Goal: Information Seeking & Learning: Learn about a topic

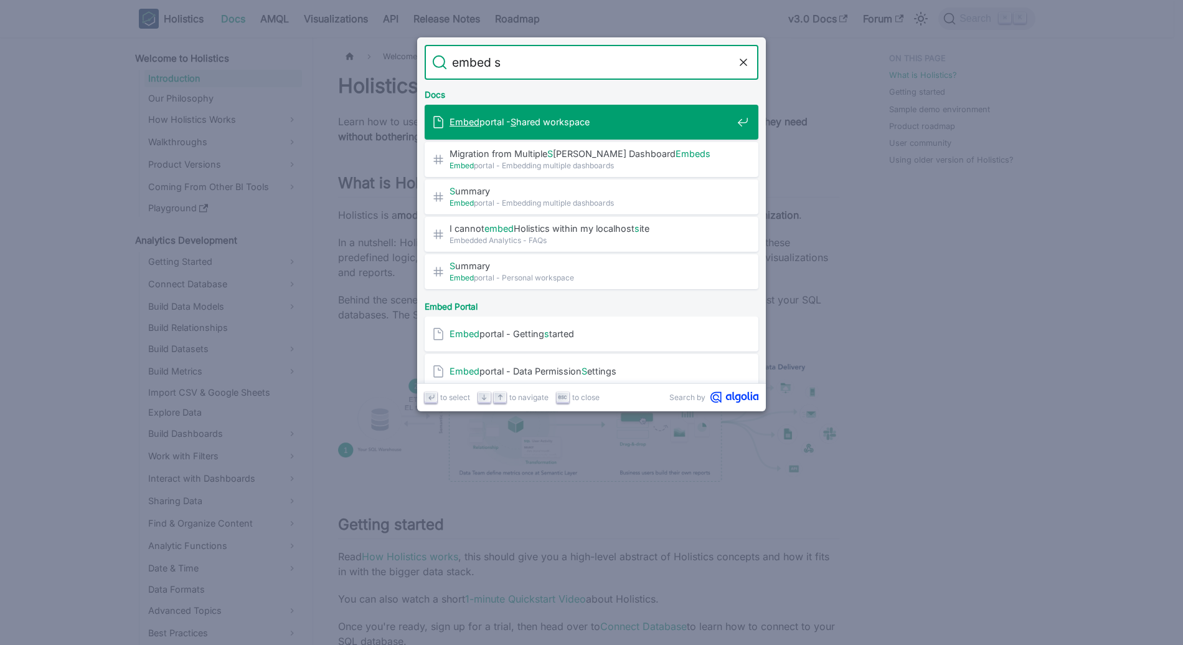
type input "embed"
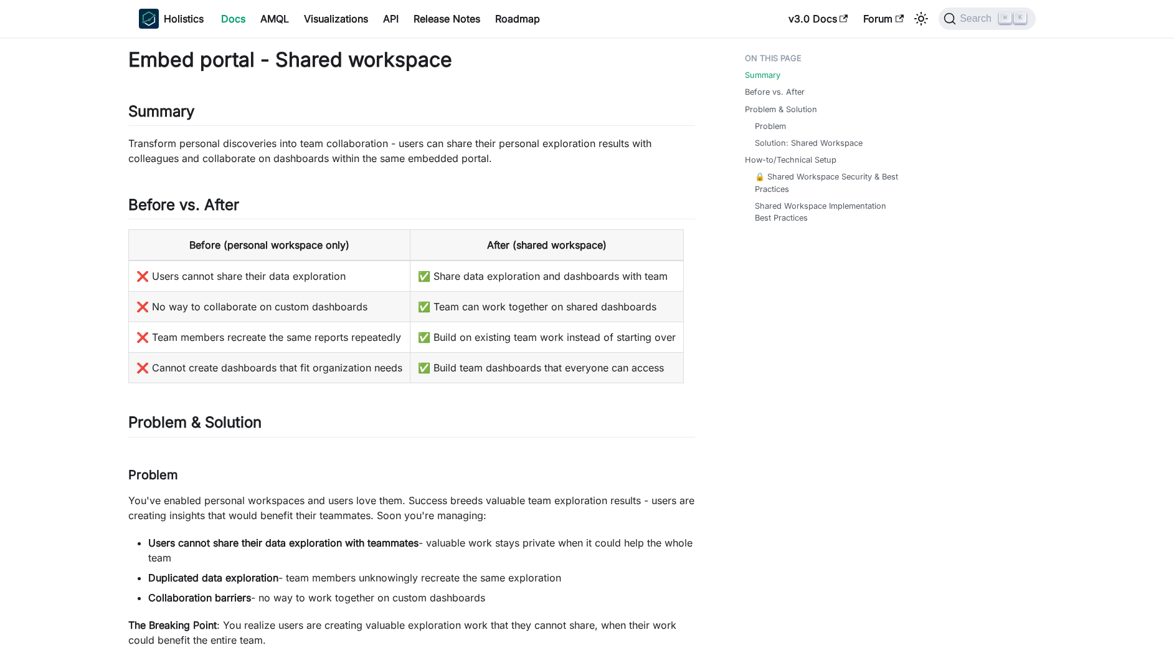
click at [230, 16] on link "Docs" at bounding box center [233, 19] width 39 height 20
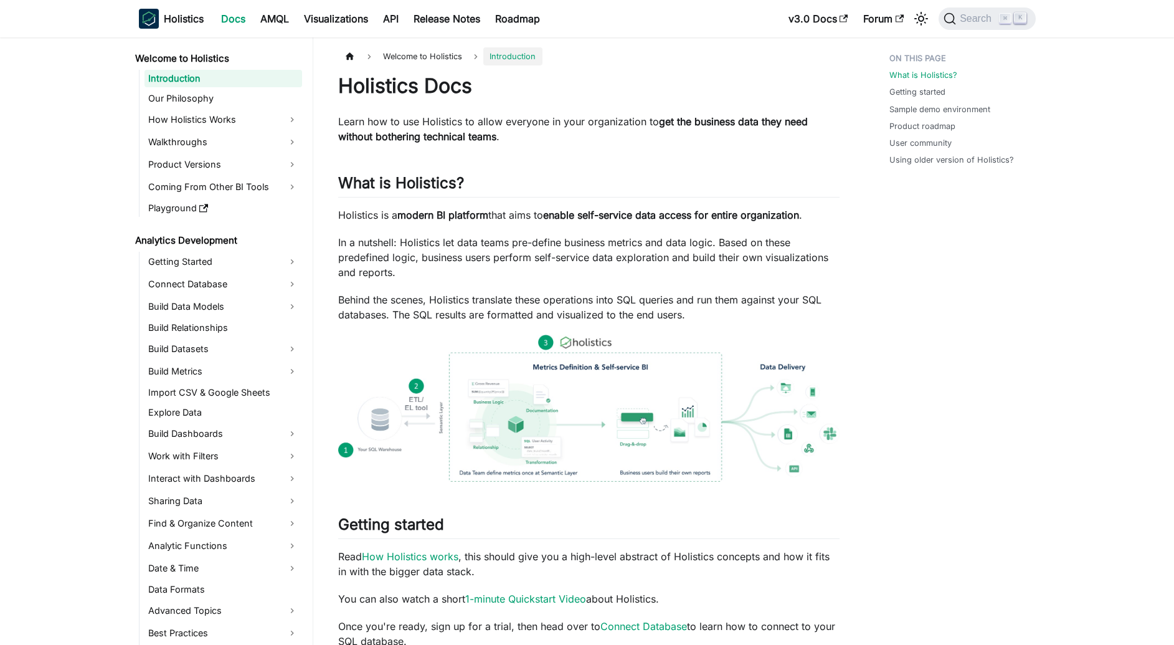
scroll to position [1007, 0]
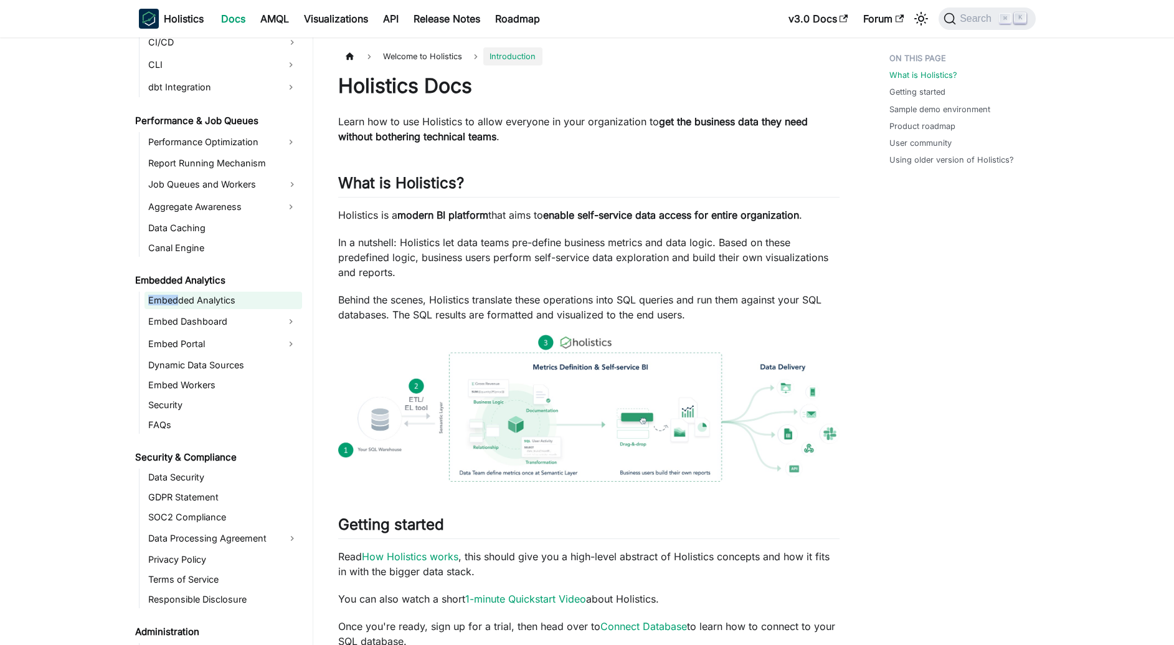
click at [249, 293] on link "Embedded Analytics" at bounding box center [223, 299] width 158 height 17
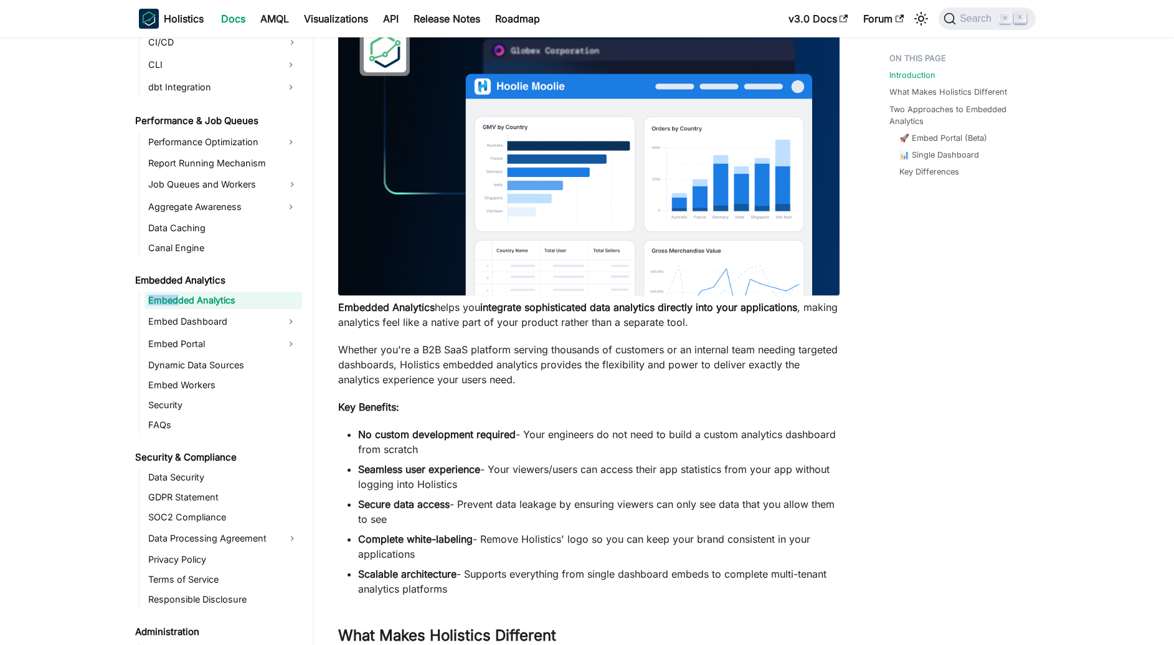
scroll to position [274, 0]
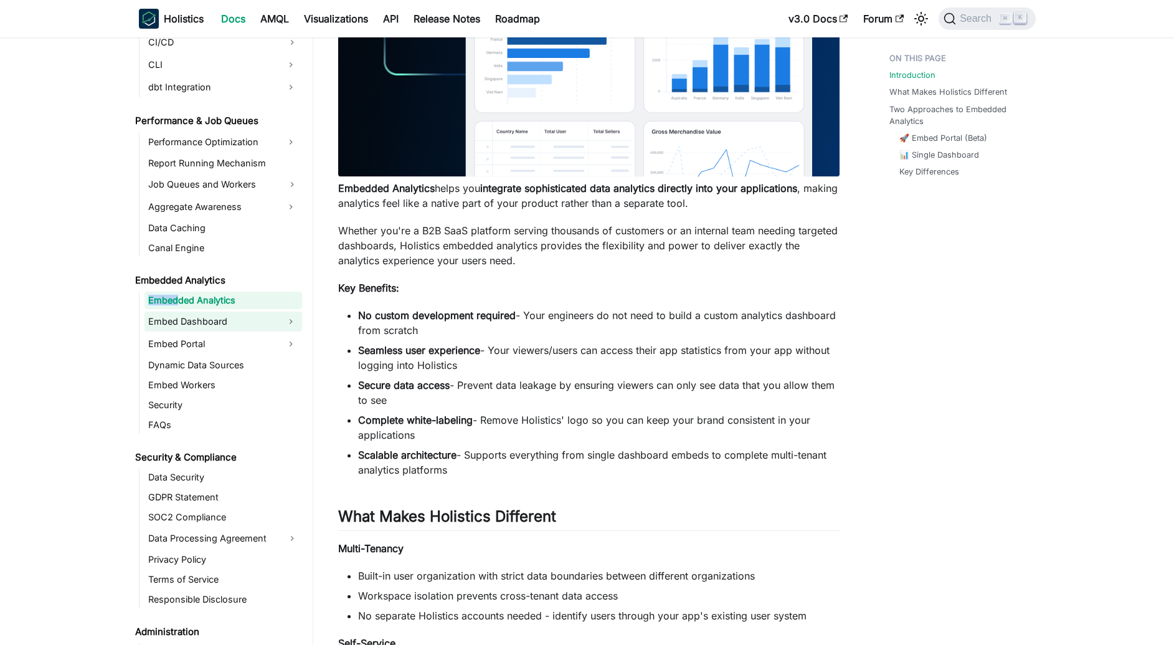
click at [261, 326] on link "Embed Dashboard" at bounding box center [211, 321] width 135 height 20
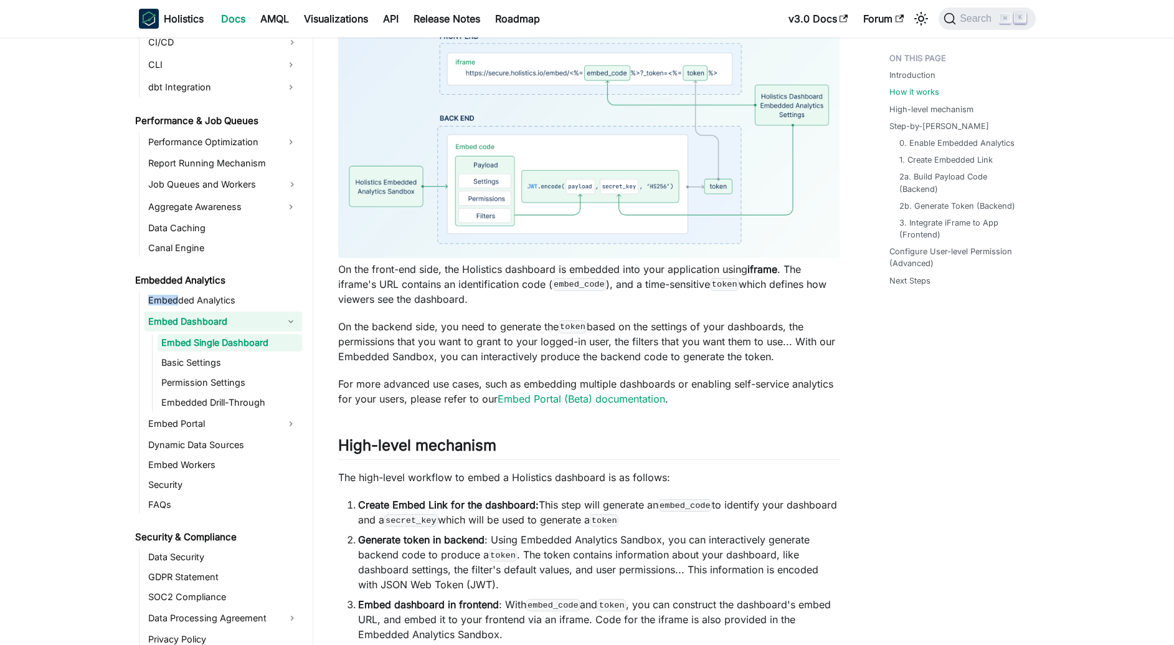
scroll to position [657, 0]
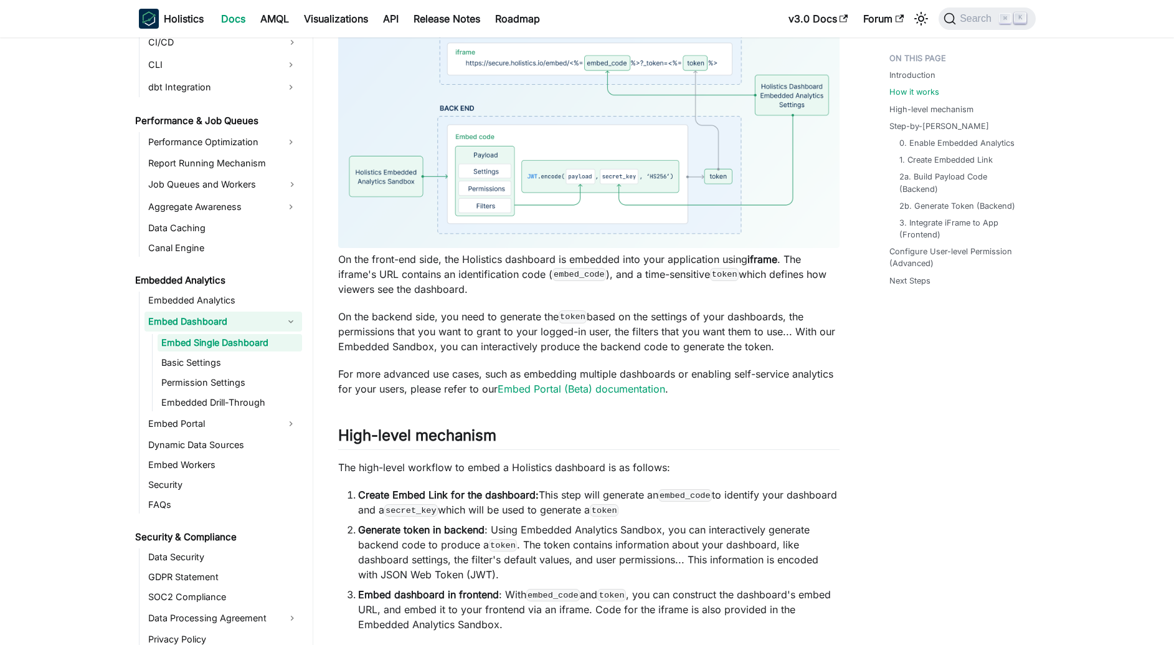
click at [260, 392] on ul "Embed Single Dashboard Basic Settings Permission Settings Embedded Drill-Through" at bounding box center [227, 372] width 150 height 77
click at [226, 383] on link "Permission Settings" at bounding box center [230, 382] width 144 height 17
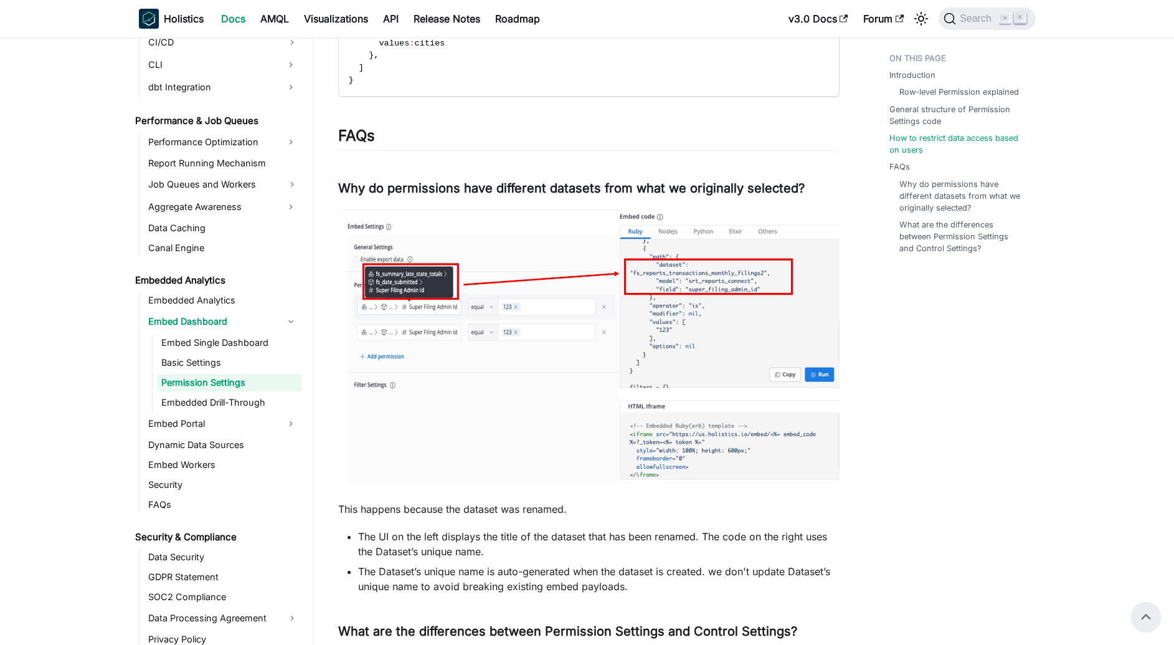
scroll to position [1482, 0]
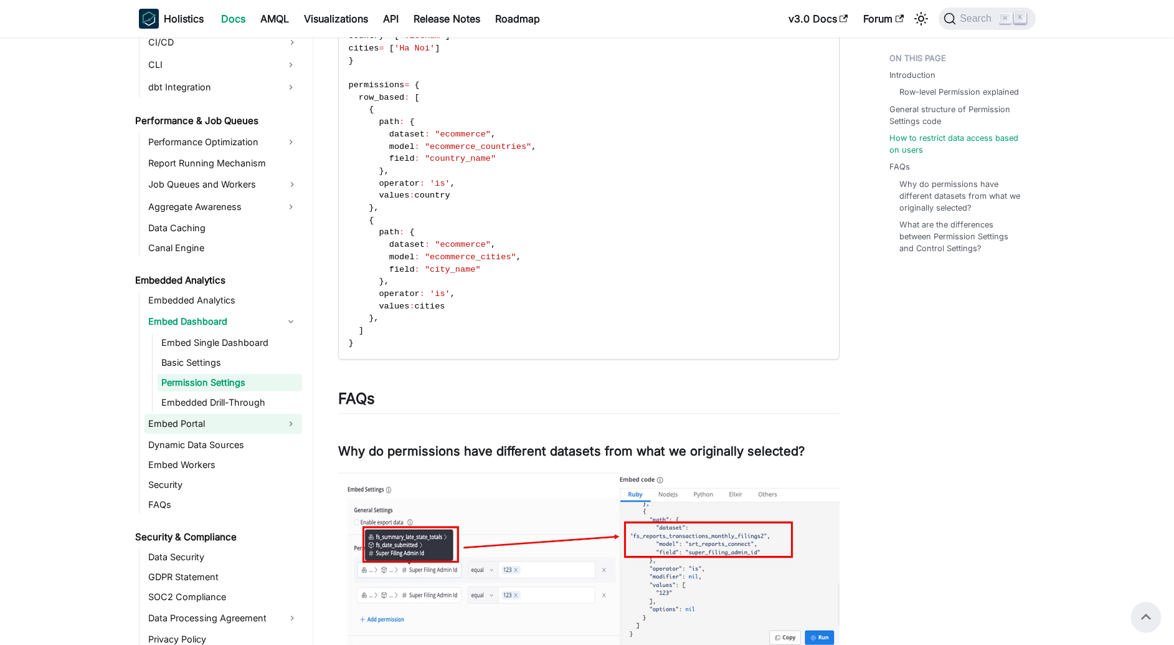
click at [194, 425] on link "Embed Portal" at bounding box center [211, 424] width 135 height 20
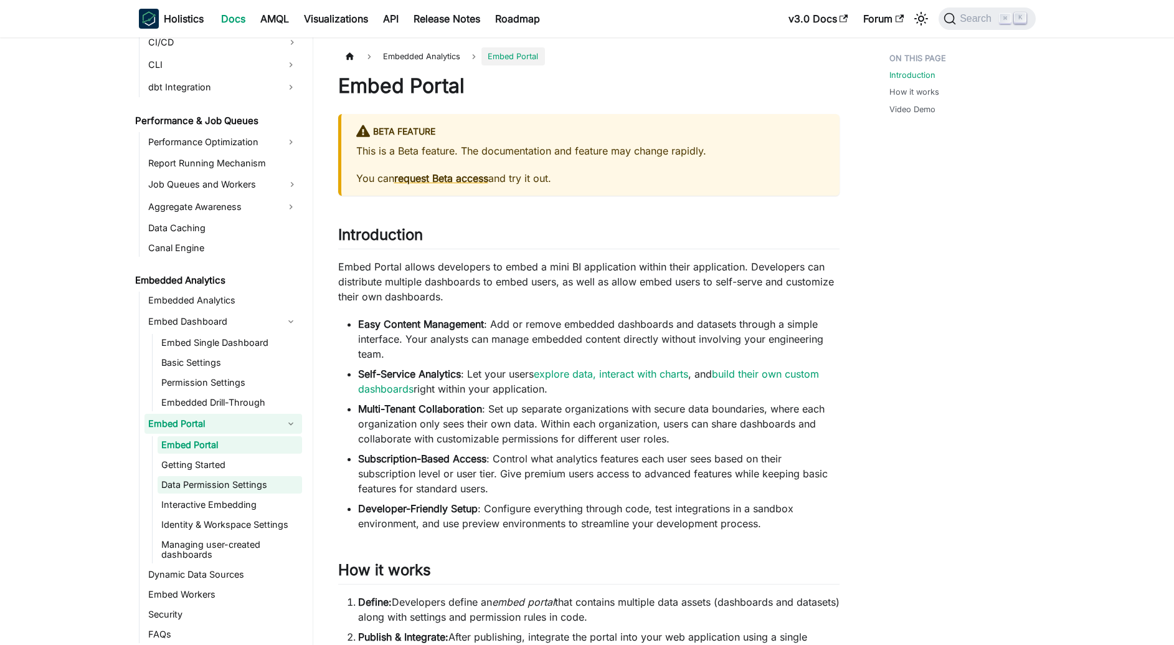
click at [205, 493] on link "Data Permission Settings" at bounding box center [230, 484] width 144 height 17
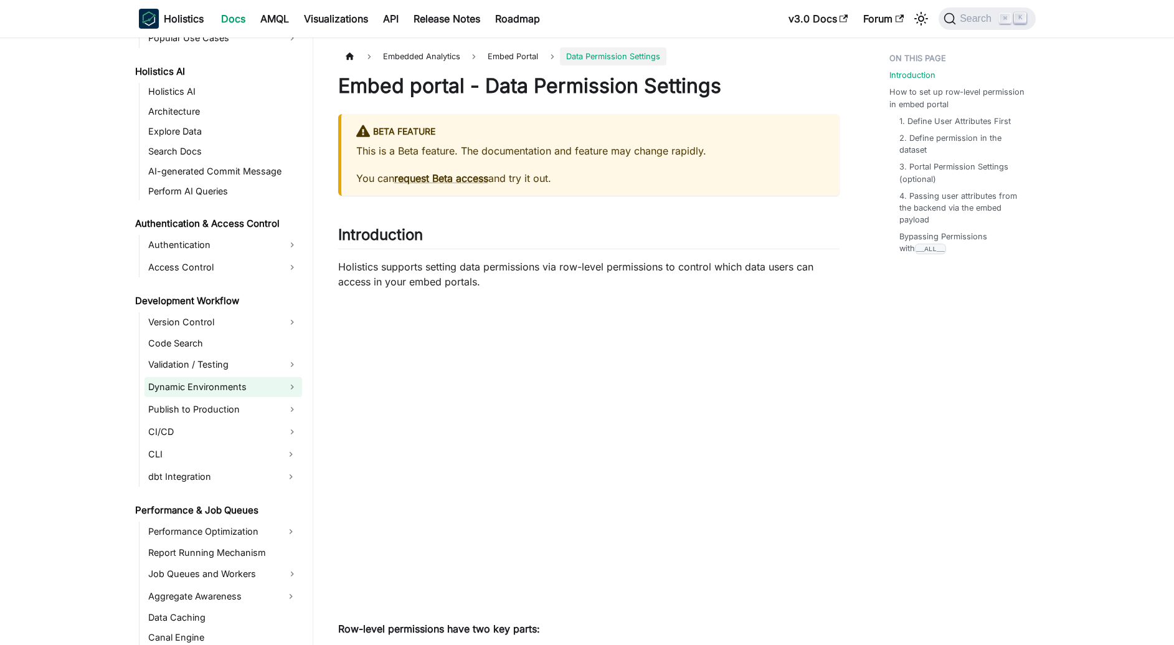
scroll to position [613, 0]
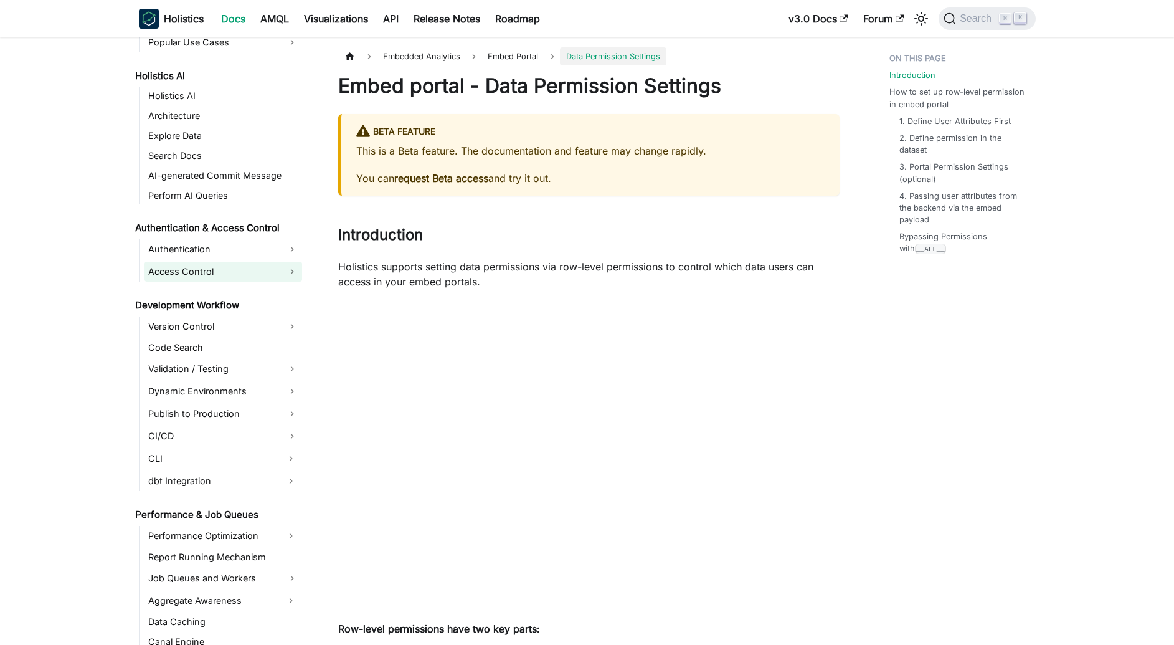
click at [203, 268] on link "Access Control" at bounding box center [223, 272] width 158 height 20
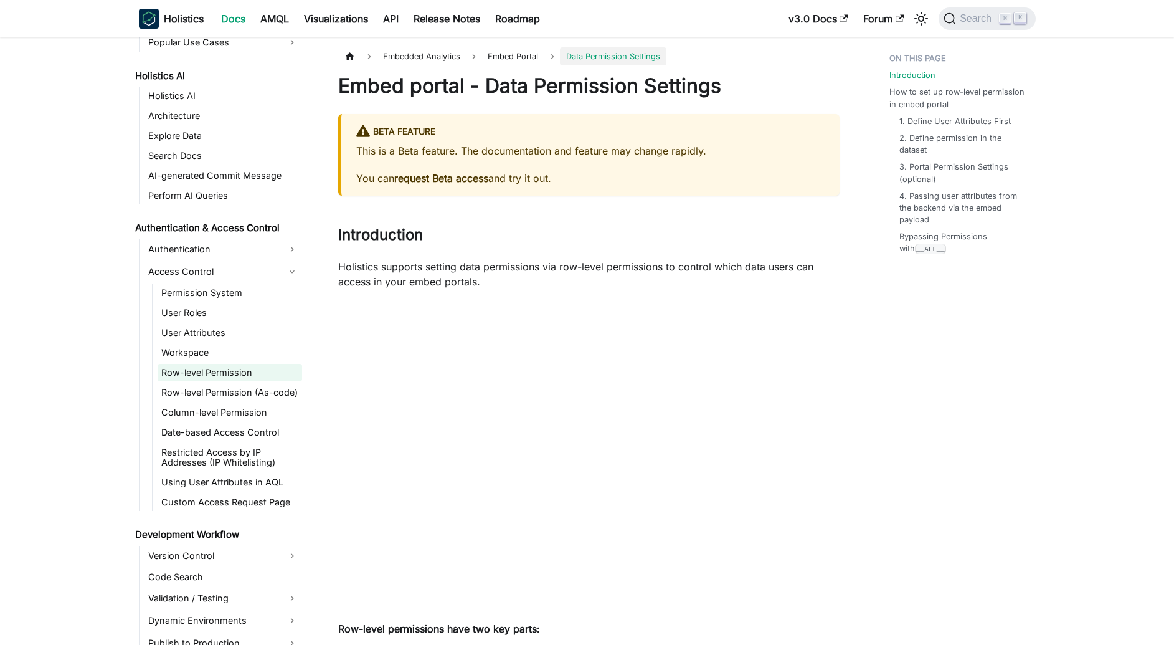
click at [202, 376] on link "Row-level Permission" at bounding box center [230, 372] width 144 height 17
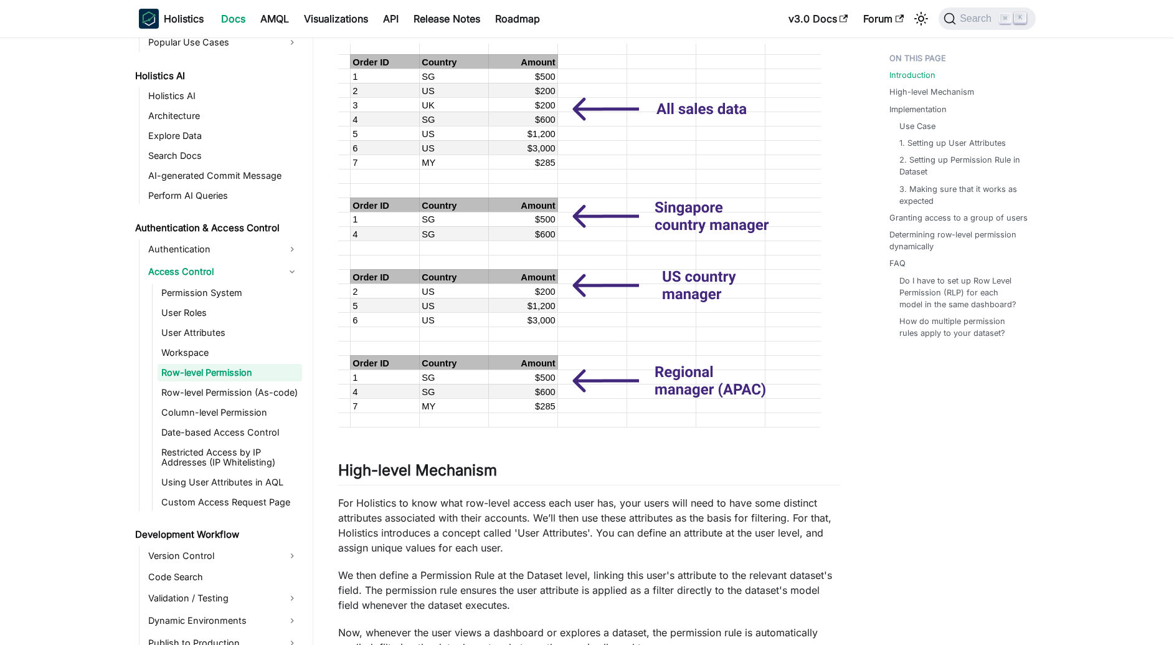
scroll to position [75, 0]
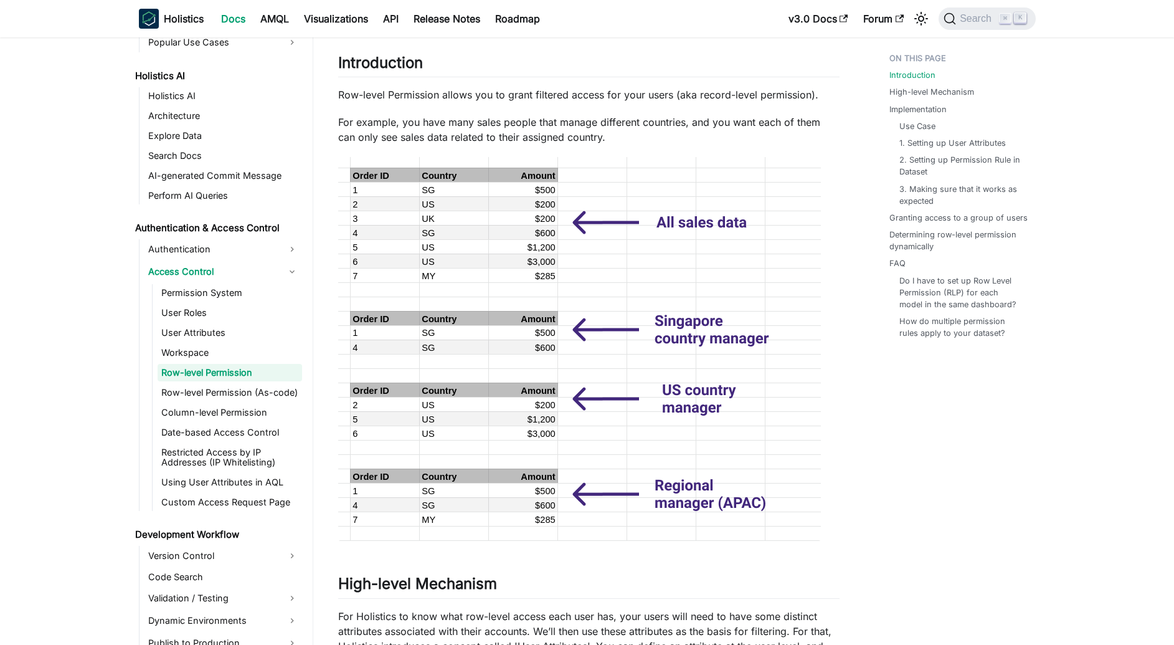
click at [424, 125] on p "For example, you have many sales people that manage different countries, and yo…" at bounding box center [588, 130] width 501 height 30
click at [585, 100] on p "Row-level Permission allows you to grant filtered access for your users (aka re…" at bounding box center [588, 94] width 501 height 15
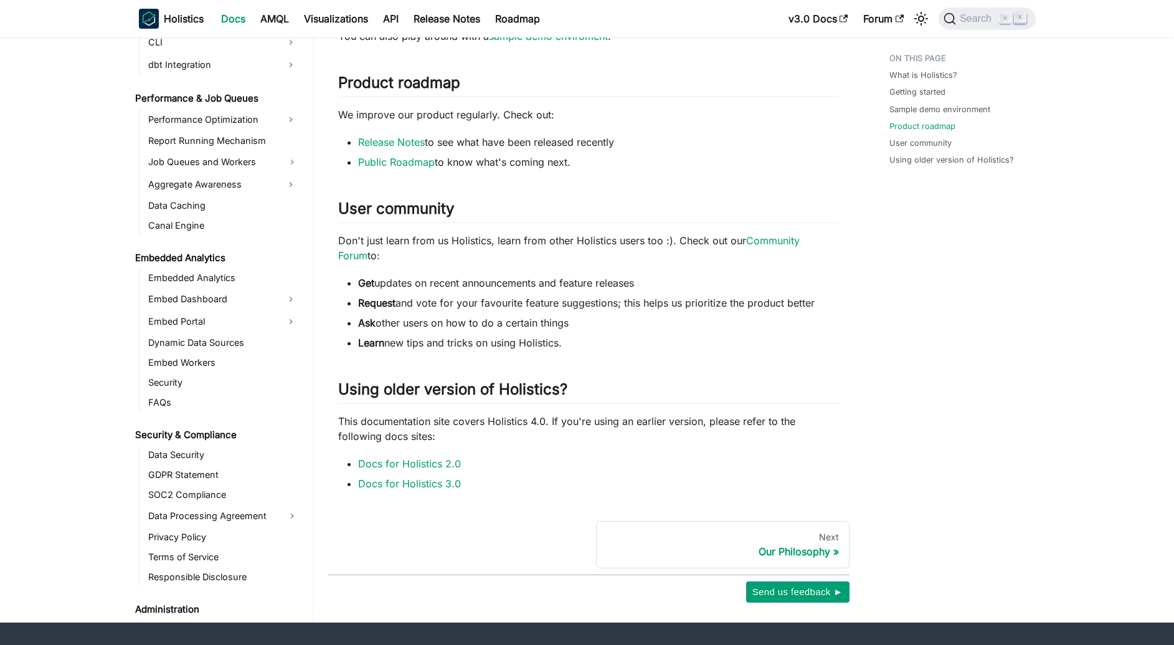
scroll to position [409, 0]
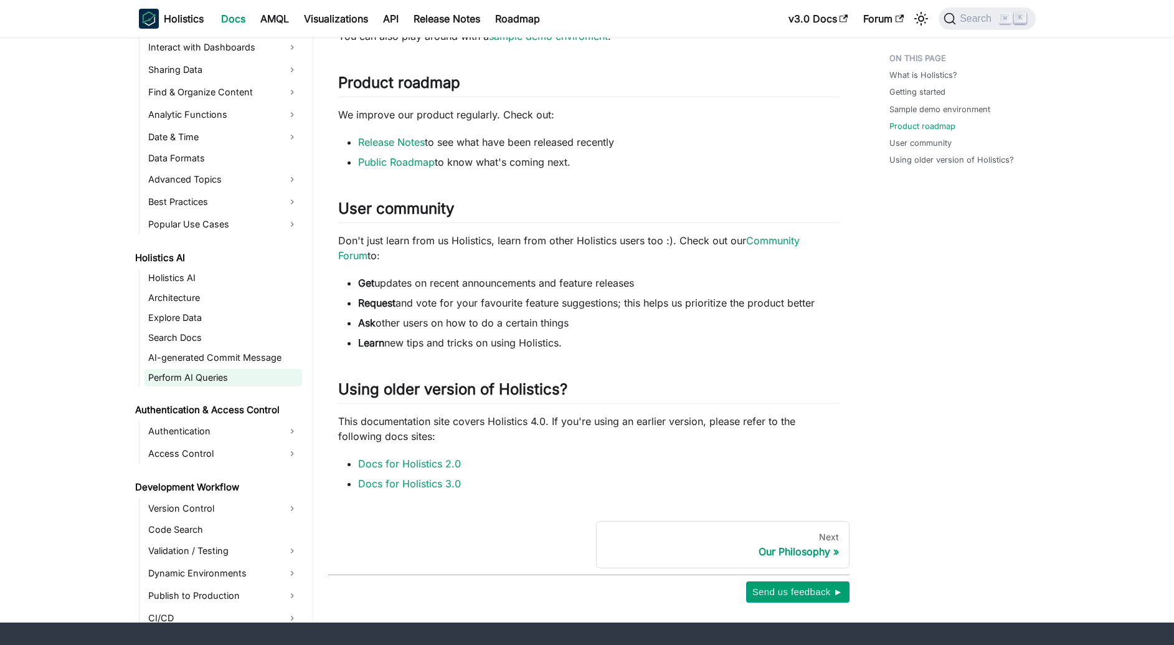
click at [227, 372] on link "Perform AI Queries" at bounding box center [223, 377] width 158 height 17
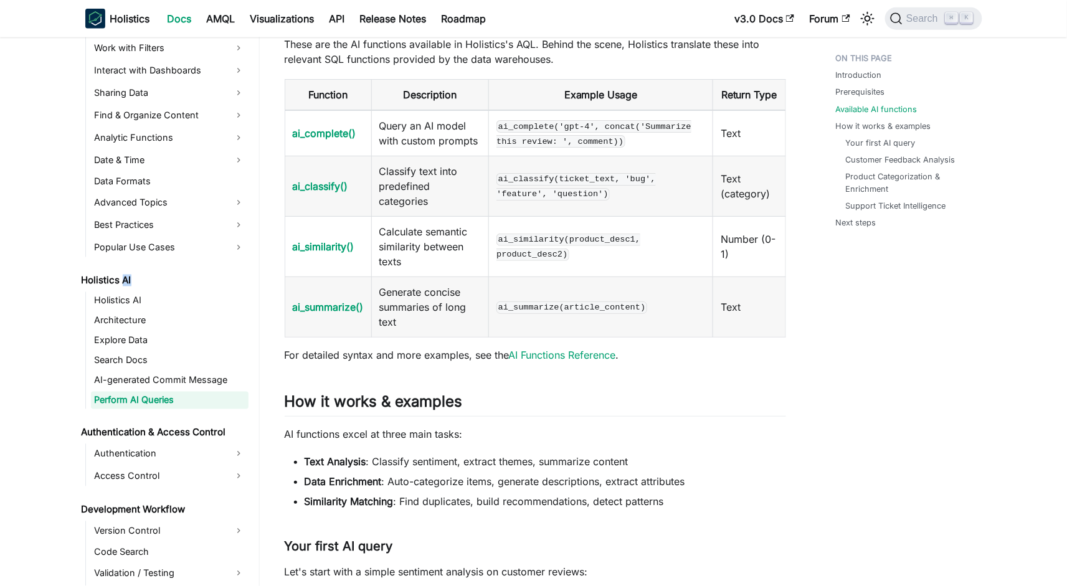
scroll to position [557, 0]
click at [398, 198] on td "Classify text into predefined categories" at bounding box center [430, 185] width 118 height 60
click at [574, 216] on td "ai_classify(ticket_text, 'bug', 'feature', 'question')" at bounding box center [601, 185] width 224 height 60
drag, startPoint x: 437, startPoint y: 221, endPoint x: 369, endPoint y: 194, distance: 73.2
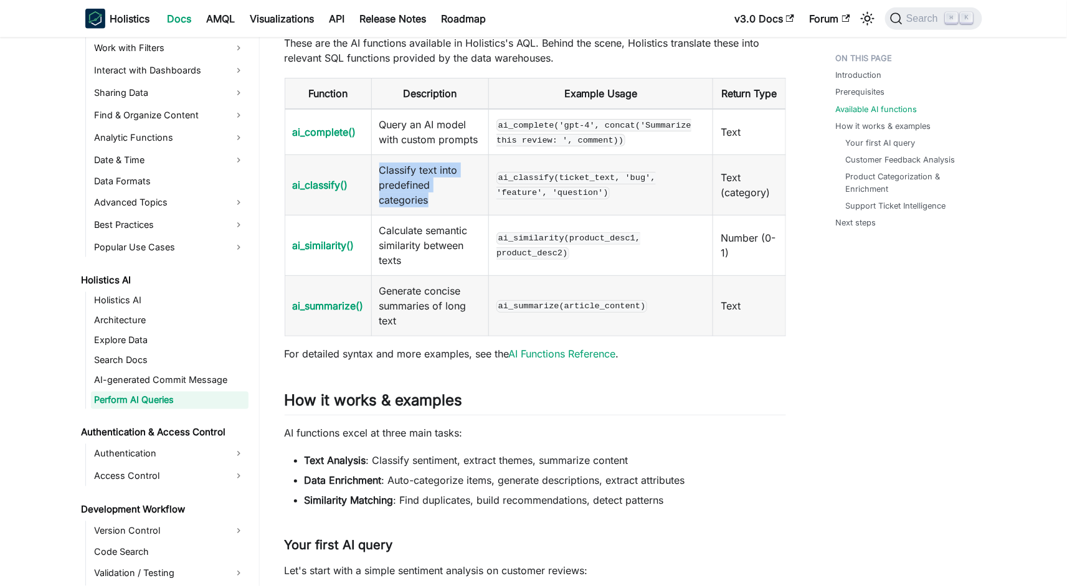
click at [369, 193] on tr "ai_classify() Classify text into predefined categories ai_classify(ticket_text,…" at bounding box center [535, 185] width 501 height 60
click at [351, 189] on td "ai_classify()" at bounding box center [328, 185] width 87 height 60
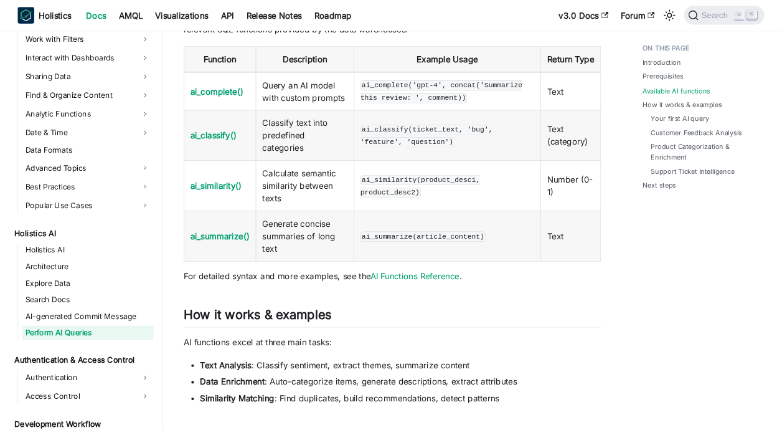
scroll to position [409, 0]
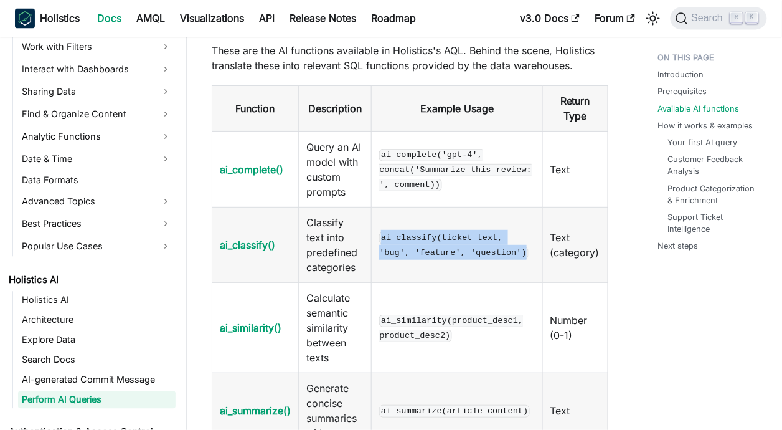
drag, startPoint x: 534, startPoint y: 258, endPoint x: 382, endPoint y: 240, distance: 153.0
click at [382, 240] on td "ai_classify(ticket_text, 'bug', 'feature', 'question')" at bounding box center [457, 244] width 171 height 75
click at [399, 206] on td "ai_complete('gpt-4', concat('Summarize this review: ', comment))" at bounding box center [457, 169] width 171 height 76
drag, startPoint x: 379, startPoint y: 239, endPoint x: 529, endPoint y: 252, distance: 150.1
click at [528, 252] on code "ai_classify(ticket_text, 'bug', 'feature', 'question')" at bounding box center [453, 245] width 149 height 27
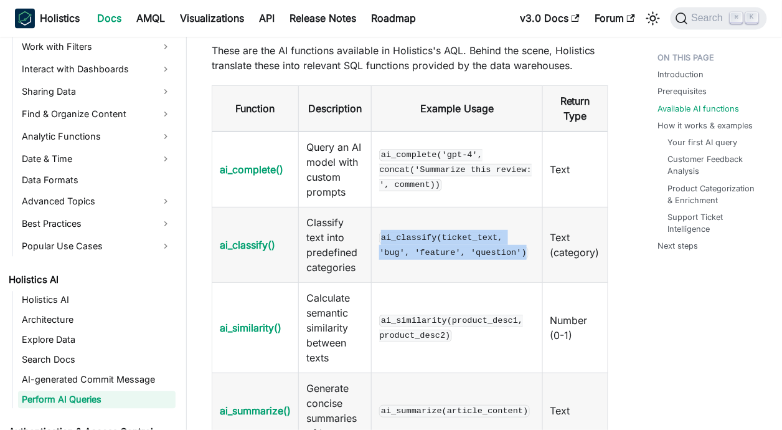
click at [530, 245] on td "ai_classify(ticket_text, 'bug', 'feature', 'question')" at bounding box center [457, 244] width 171 height 75
drag, startPoint x: 530, startPoint y: 250, endPoint x: 526, endPoint y: 256, distance: 7.3
click at [526, 256] on td "ai_classify(ticket_text, 'bug', 'feature', 'question')" at bounding box center [457, 244] width 171 height 75
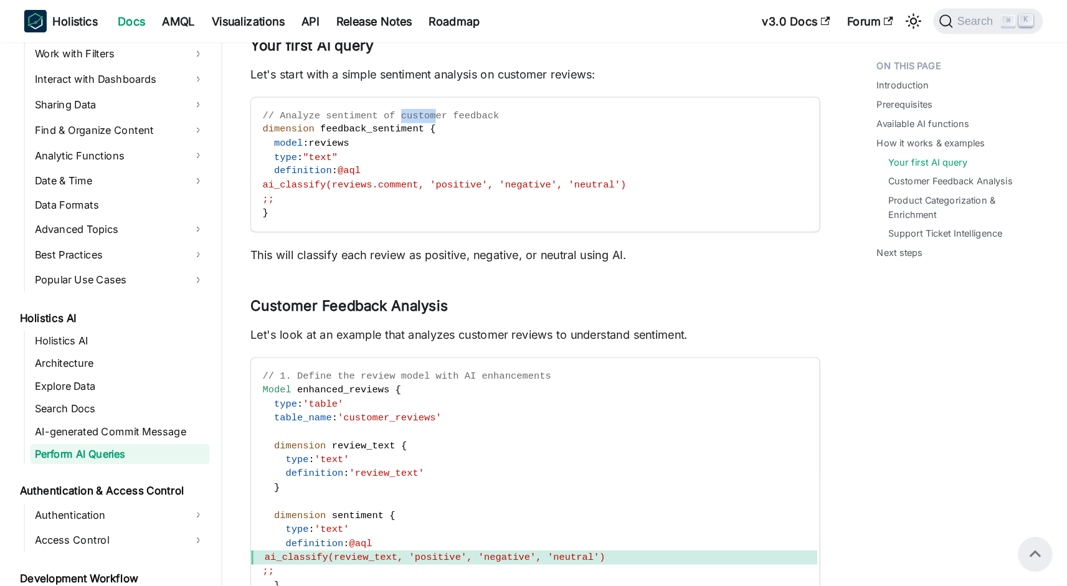
scroll to position [408, 0]
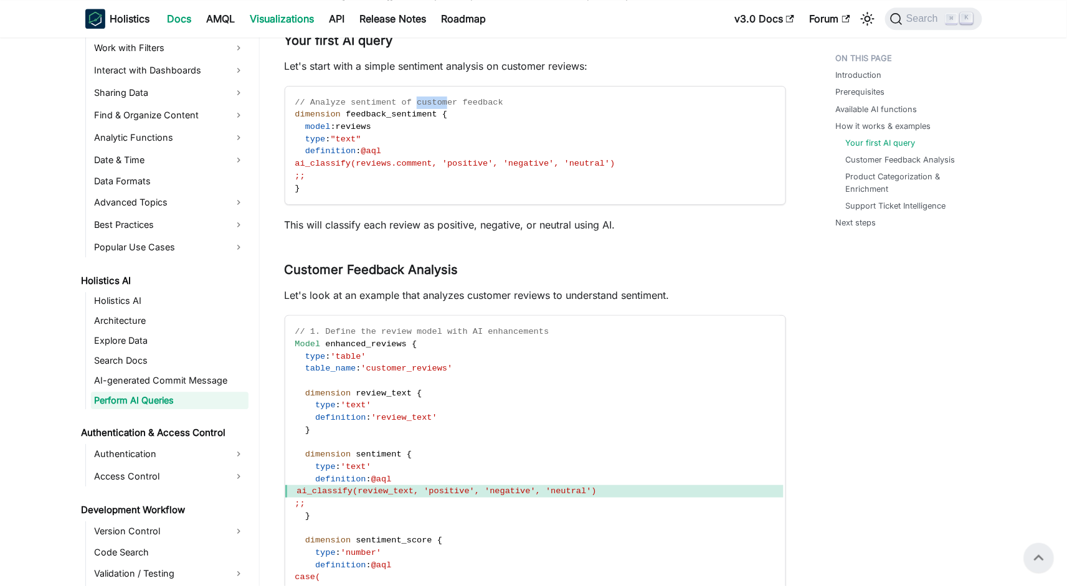
click at [275, 14] on link "Visualizations" at bounding box center [282, 19] width 79 height 20
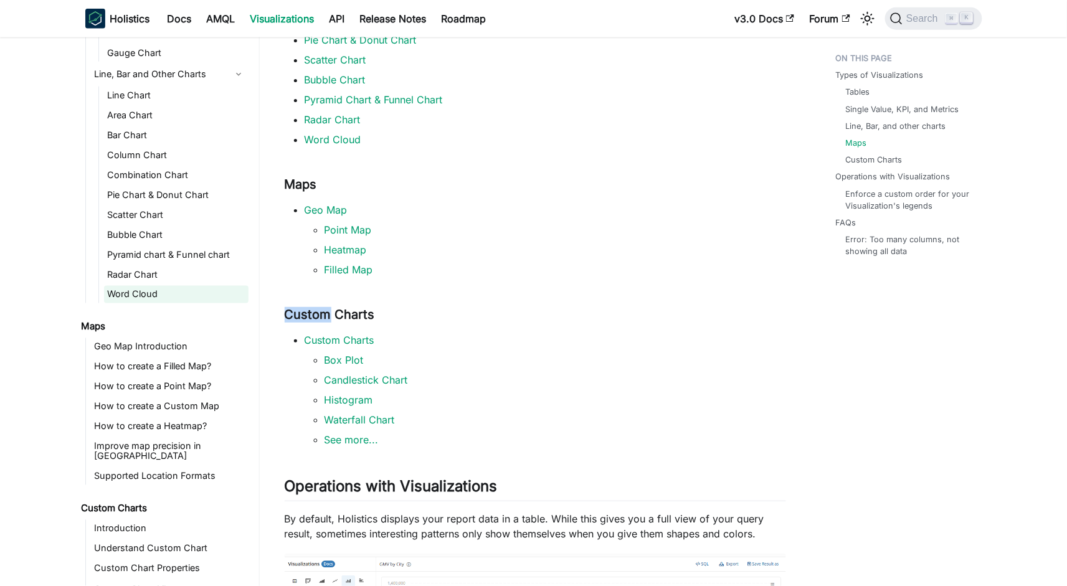
scroll to position [250, 0]
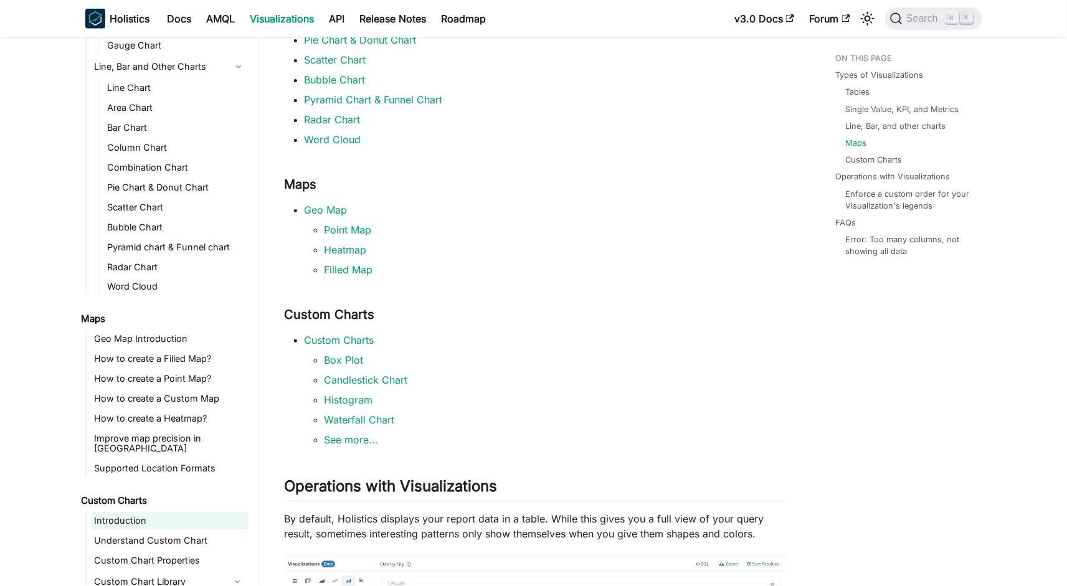
click at [130, 513] on link "Introduction" at bounding box center [170, 521] width 158 height 17
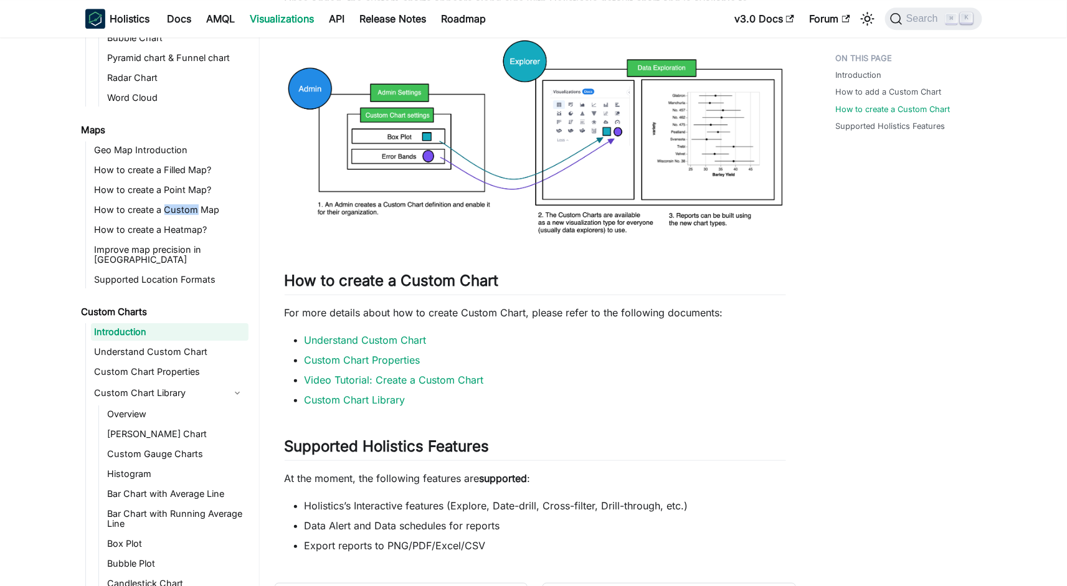
scroll to position [1405, 0]
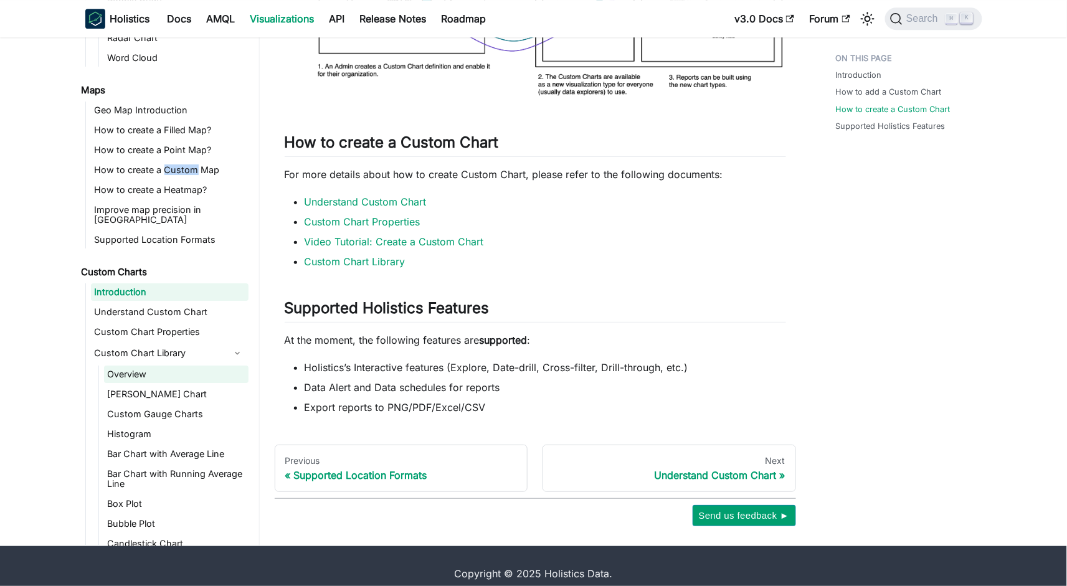
click at [197, 366] on link "Overview" at bounding box center [176, 374] width 144 height 17
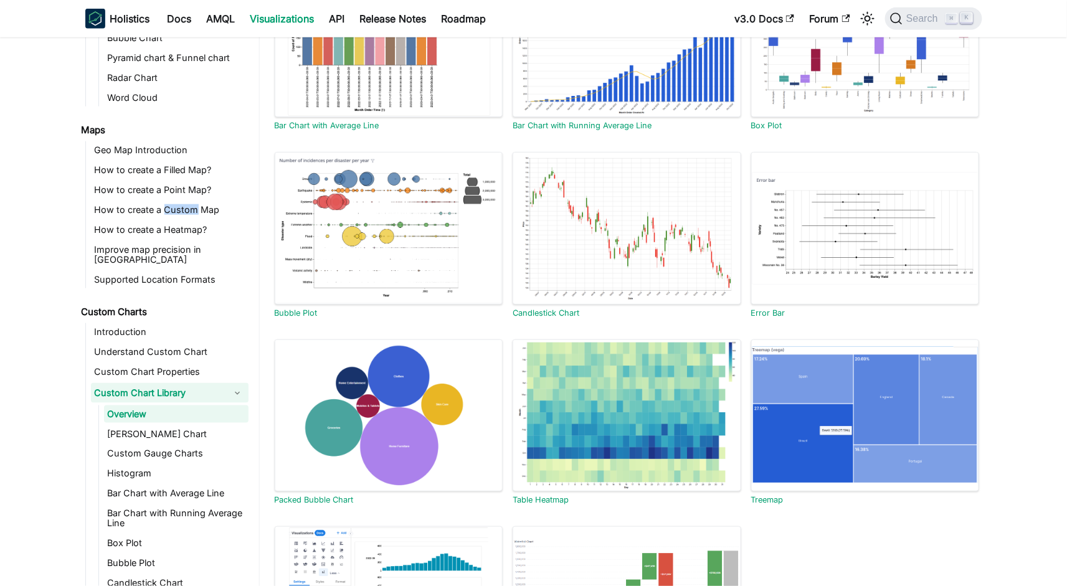
scroll to position [78, 0]
